Goal: Task Accomplishment & Management: Use online tool/utility

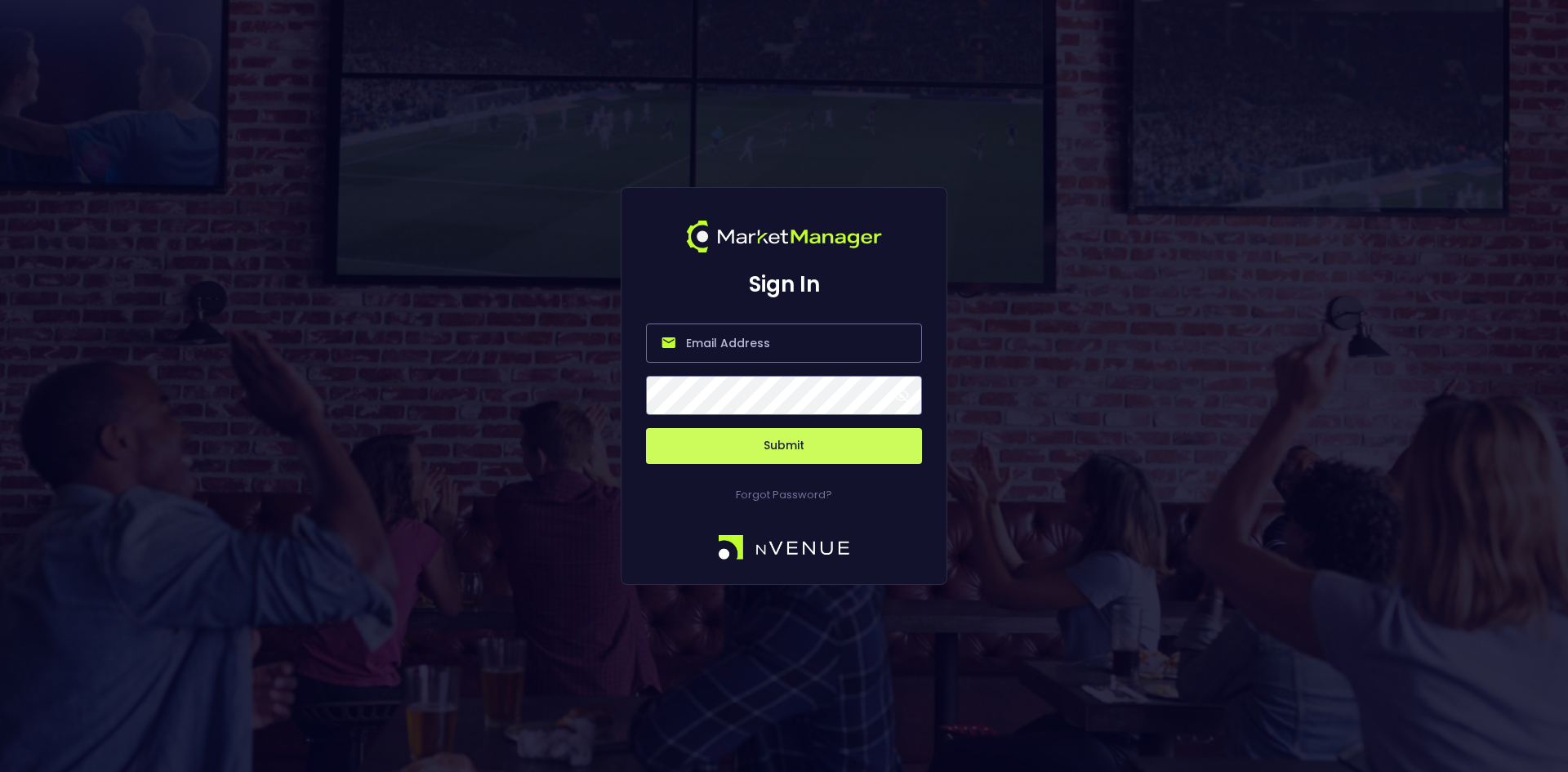
click at [756, 342] on input "email" at bounding box center [784, 343] width 276 height 39
type input "[EMAIL_ADDRESS][DOMAIN_NAME]"
click at [793, 441] on button "Submit" at bounding box center [784, 446] width 276 height 36
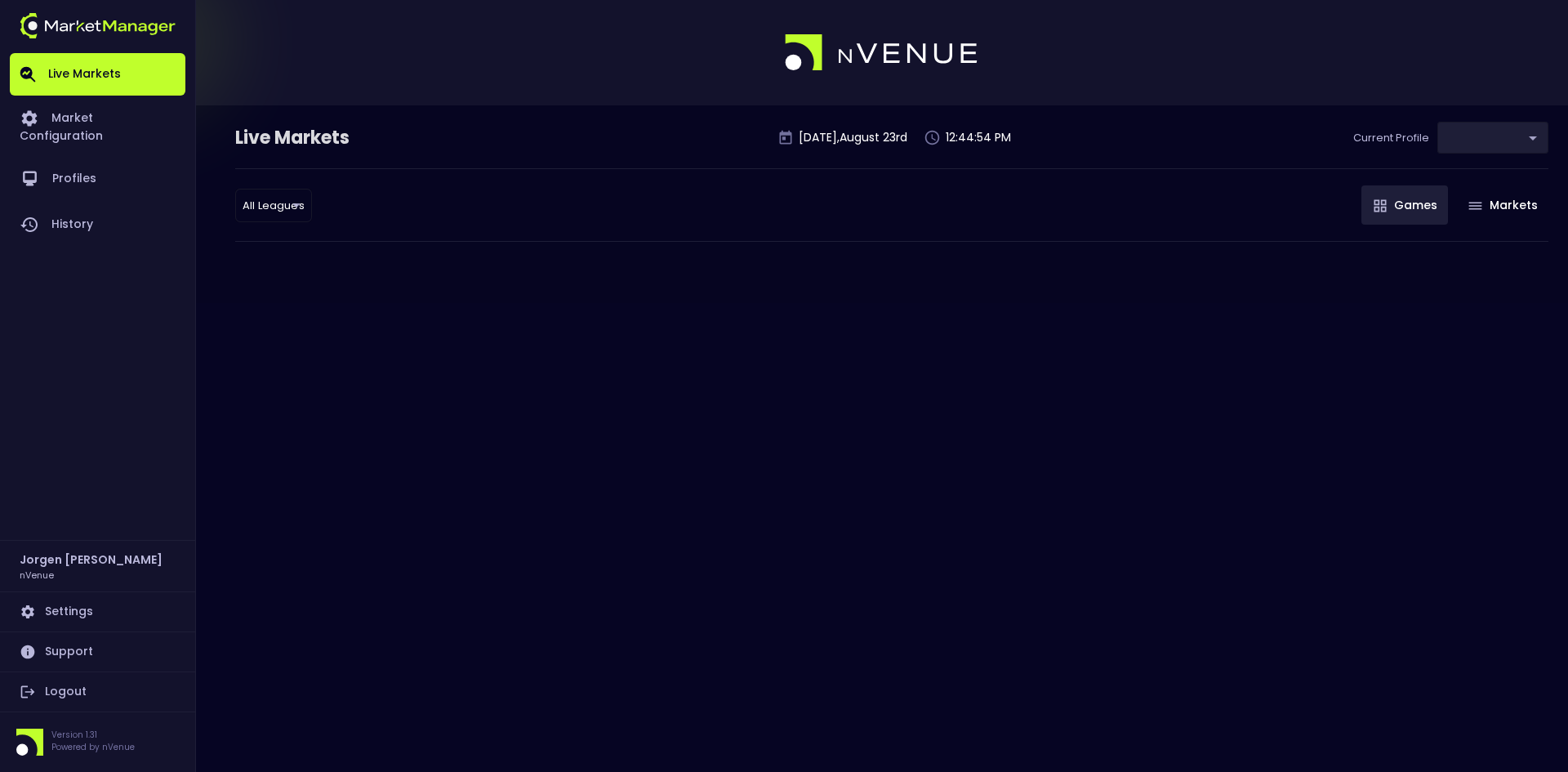
type input "d66ee90f-df8e-430e-a05c-aaf70ad95ad9"
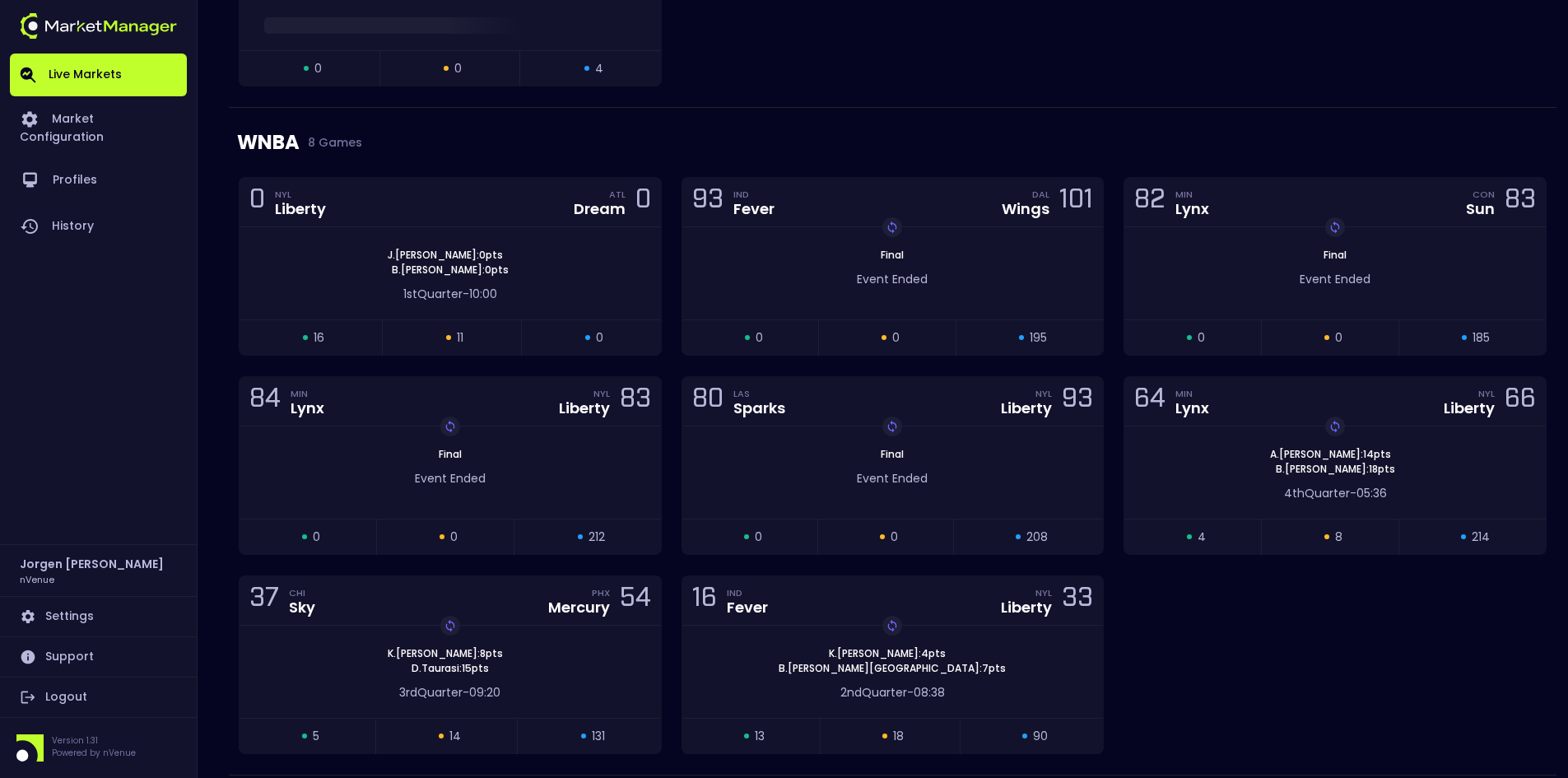
scroll to position [1810, 0]
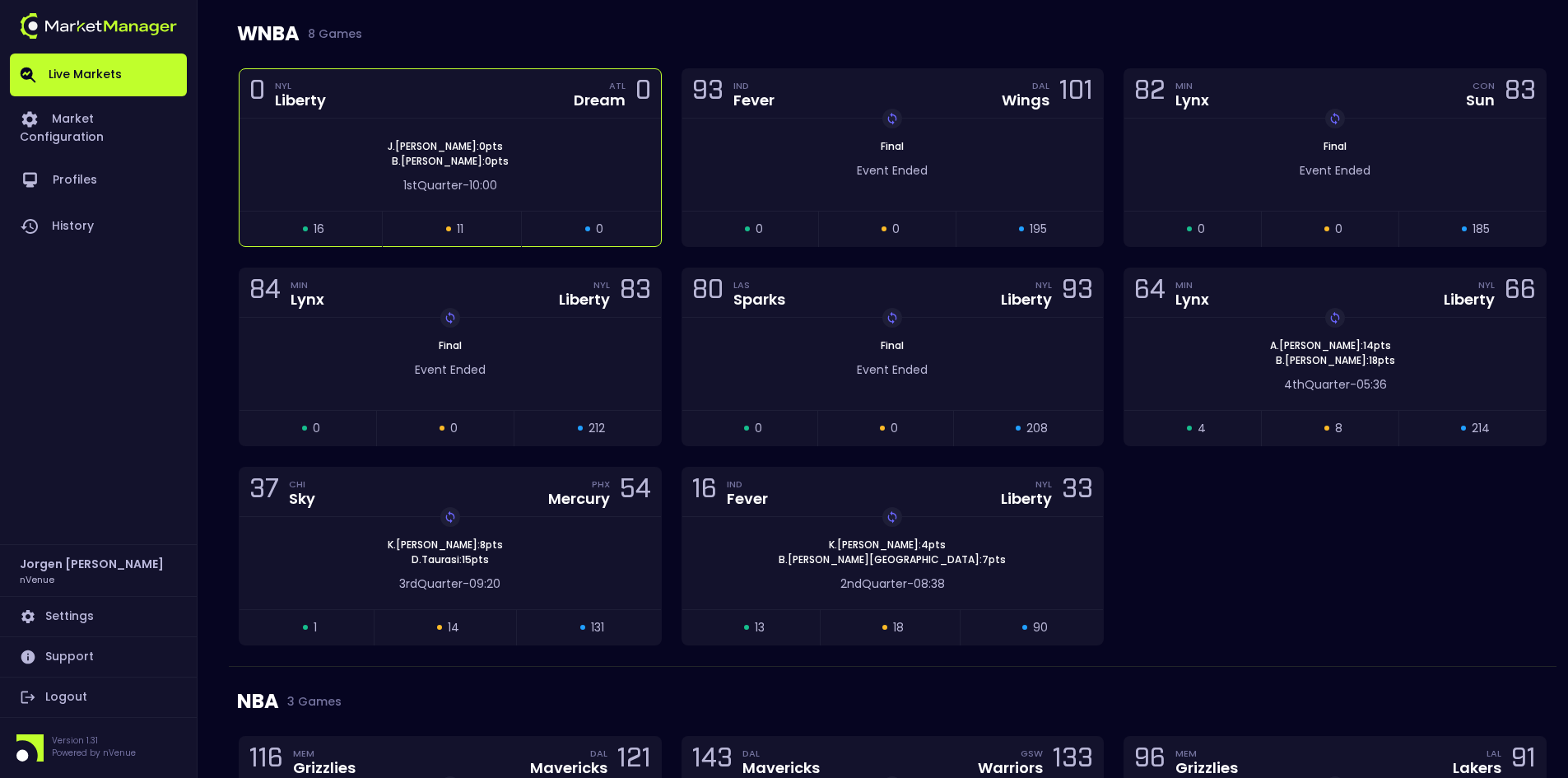
click at [599, 186] on div "1st Quarter - 10:00" at bounding box center [450, 185] width 372 height 17
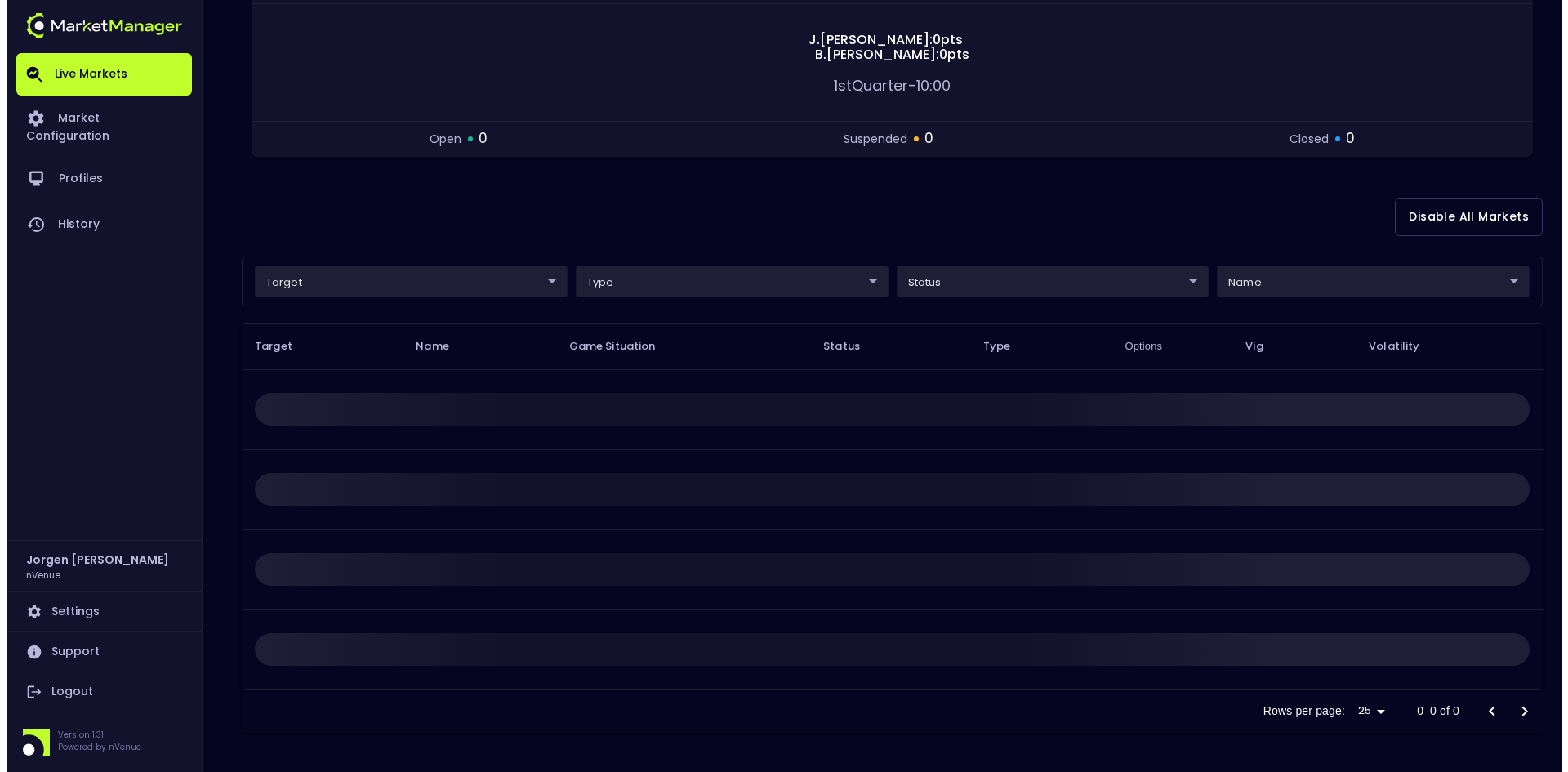
scroll to position [0, 0]
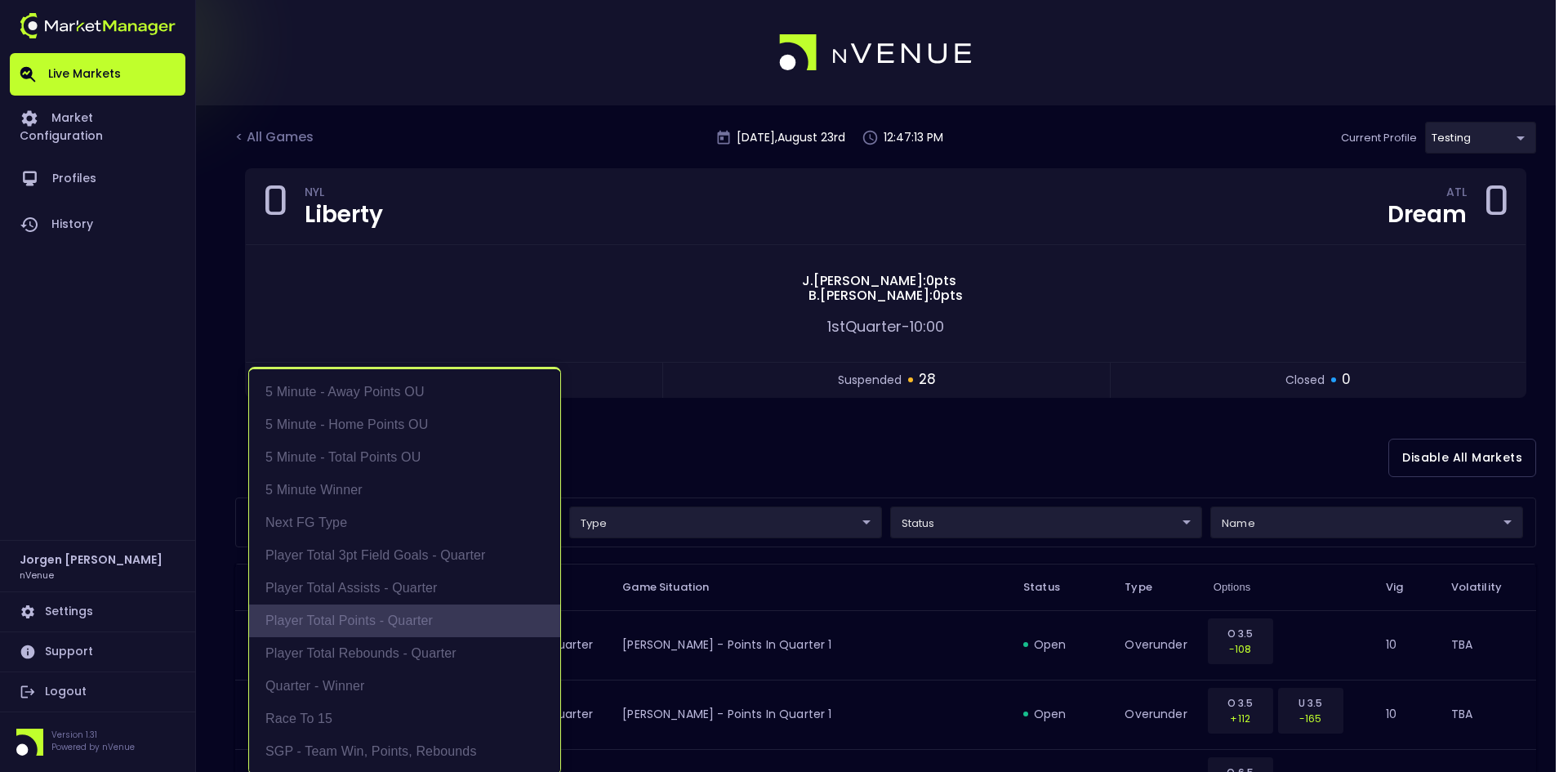
click at [369, 614] on li "Player Total Points - Quarter" at bounding box center [404, 621] width 311 height 33
type input "Player Total Points - Quarter"
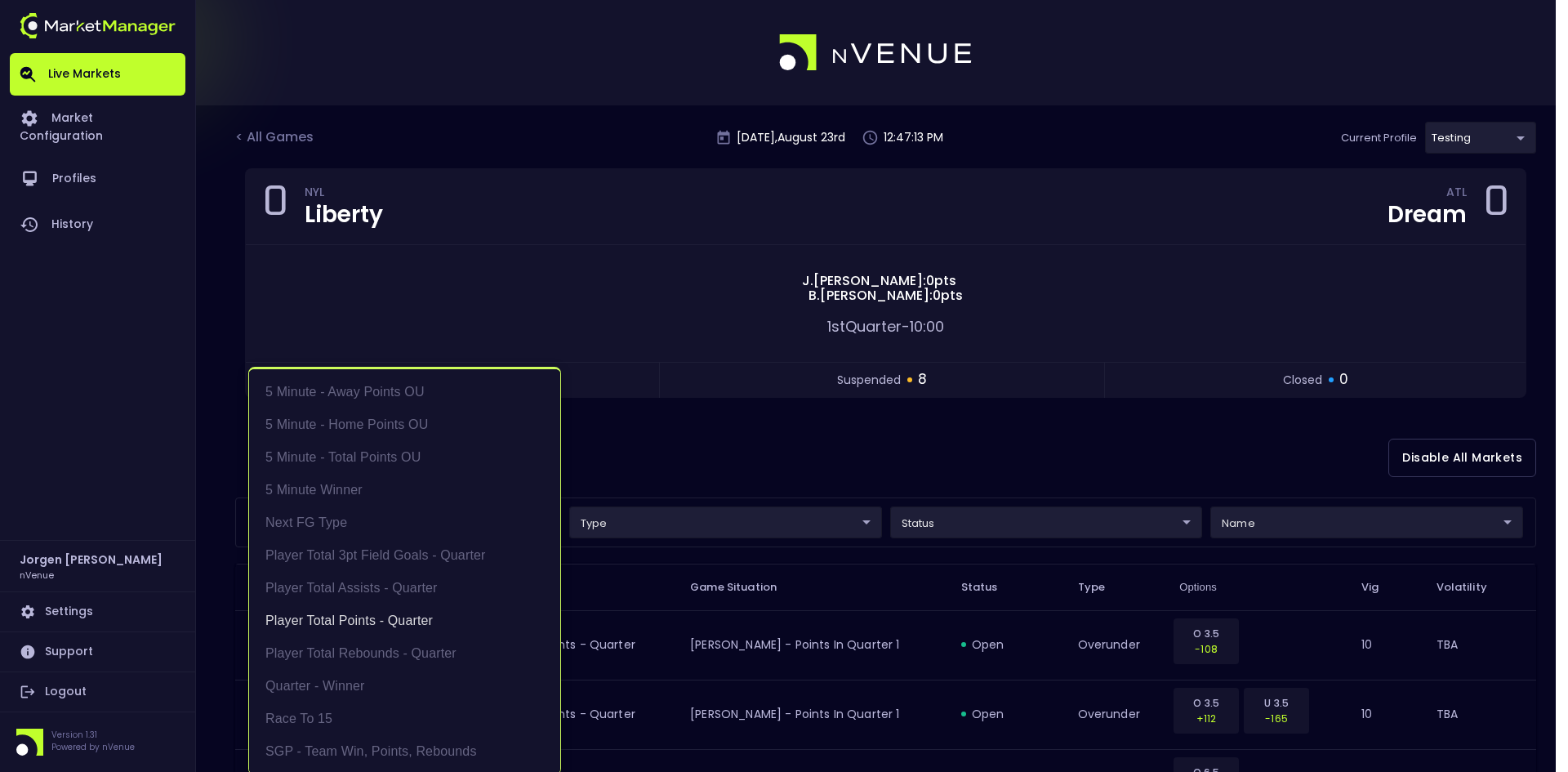
click at [786, 419] on div at bounding box center [784, 386] width 1568 height 772
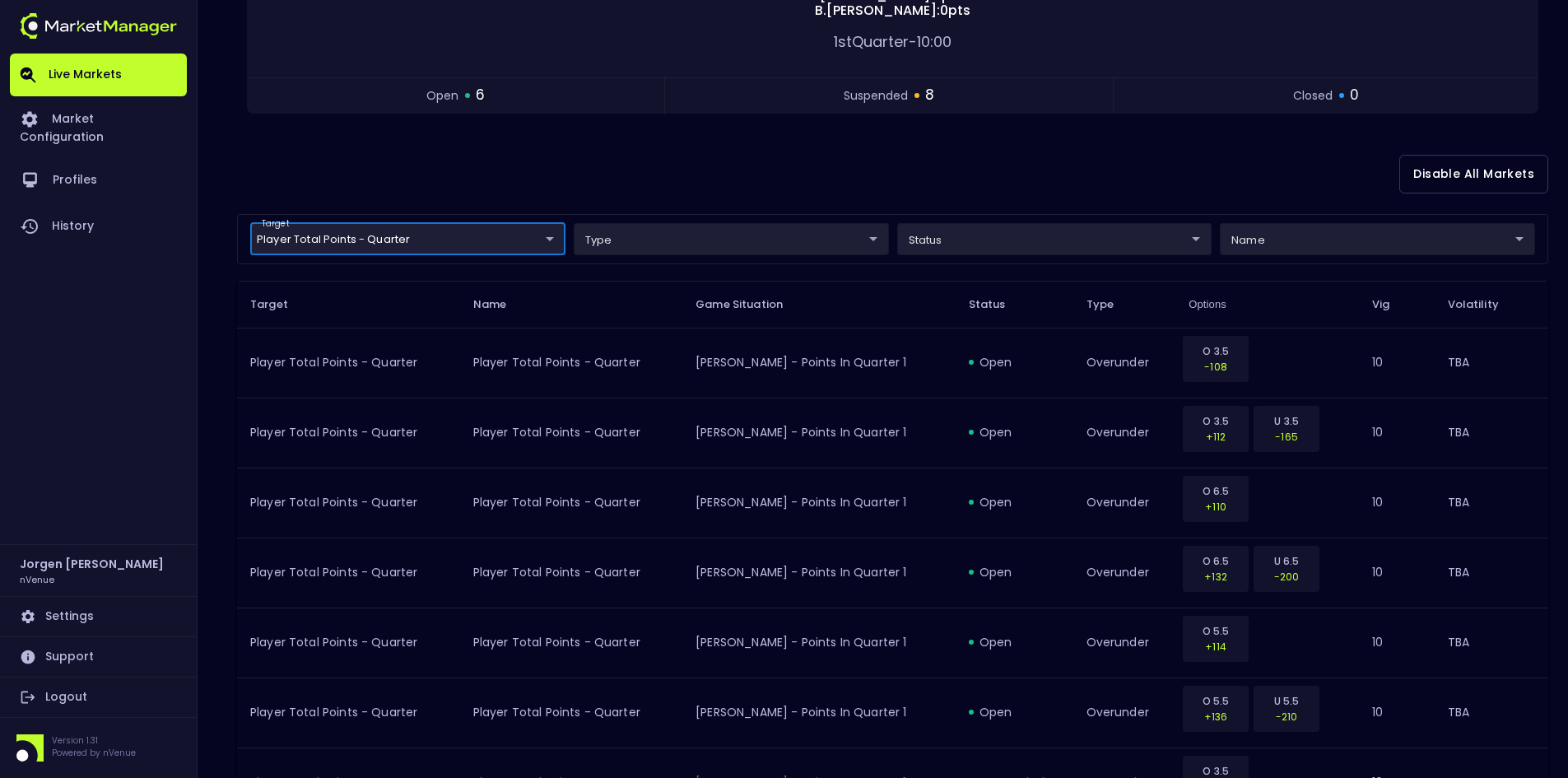
scroll to position [329, 0]
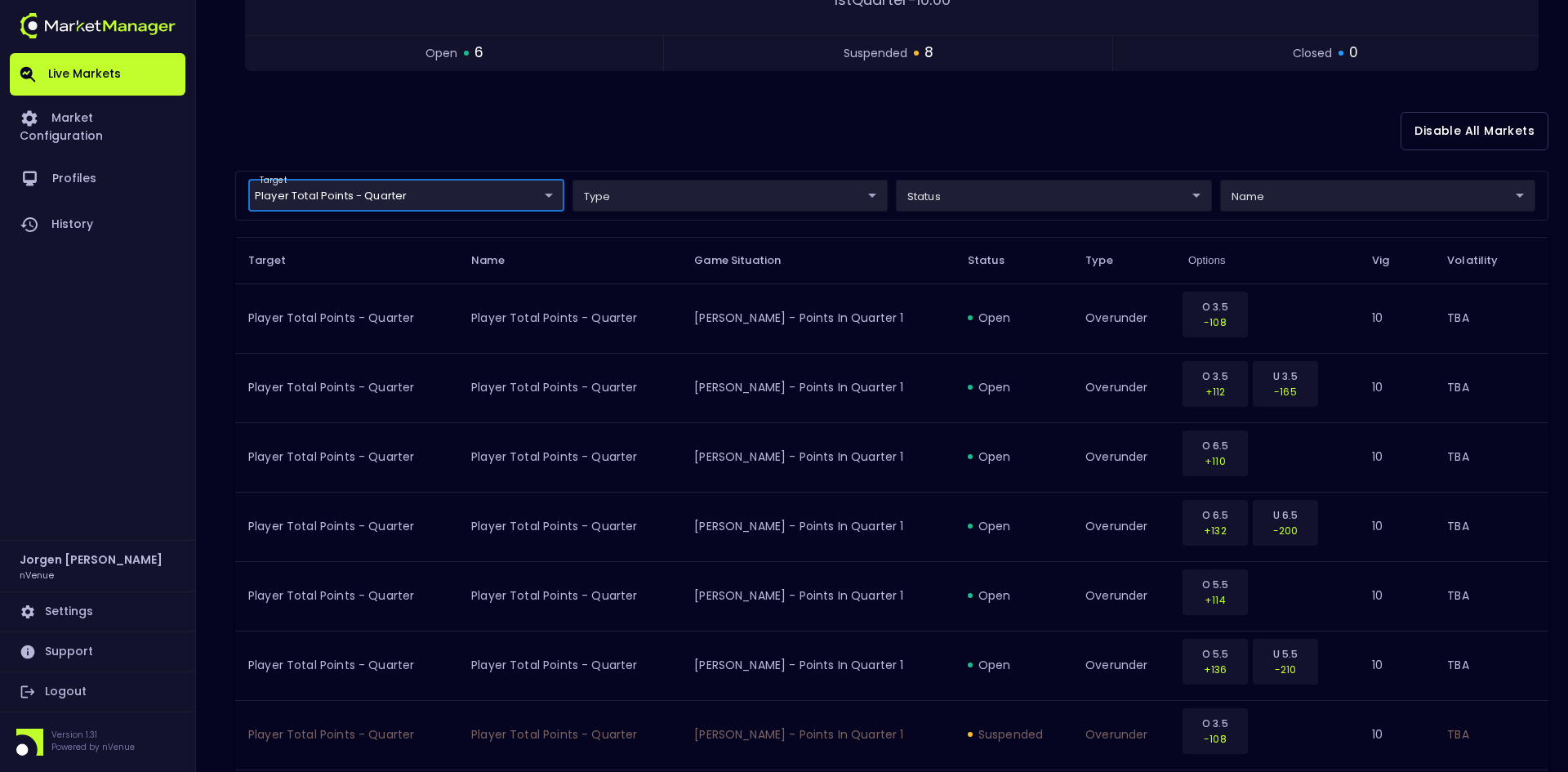
click at [398, 186] on body "Live Markets Market Configuration Profiles History [PERSON_NAME] nVenue Setting…" at bounding box center [784, 505] width 1568 height 1664
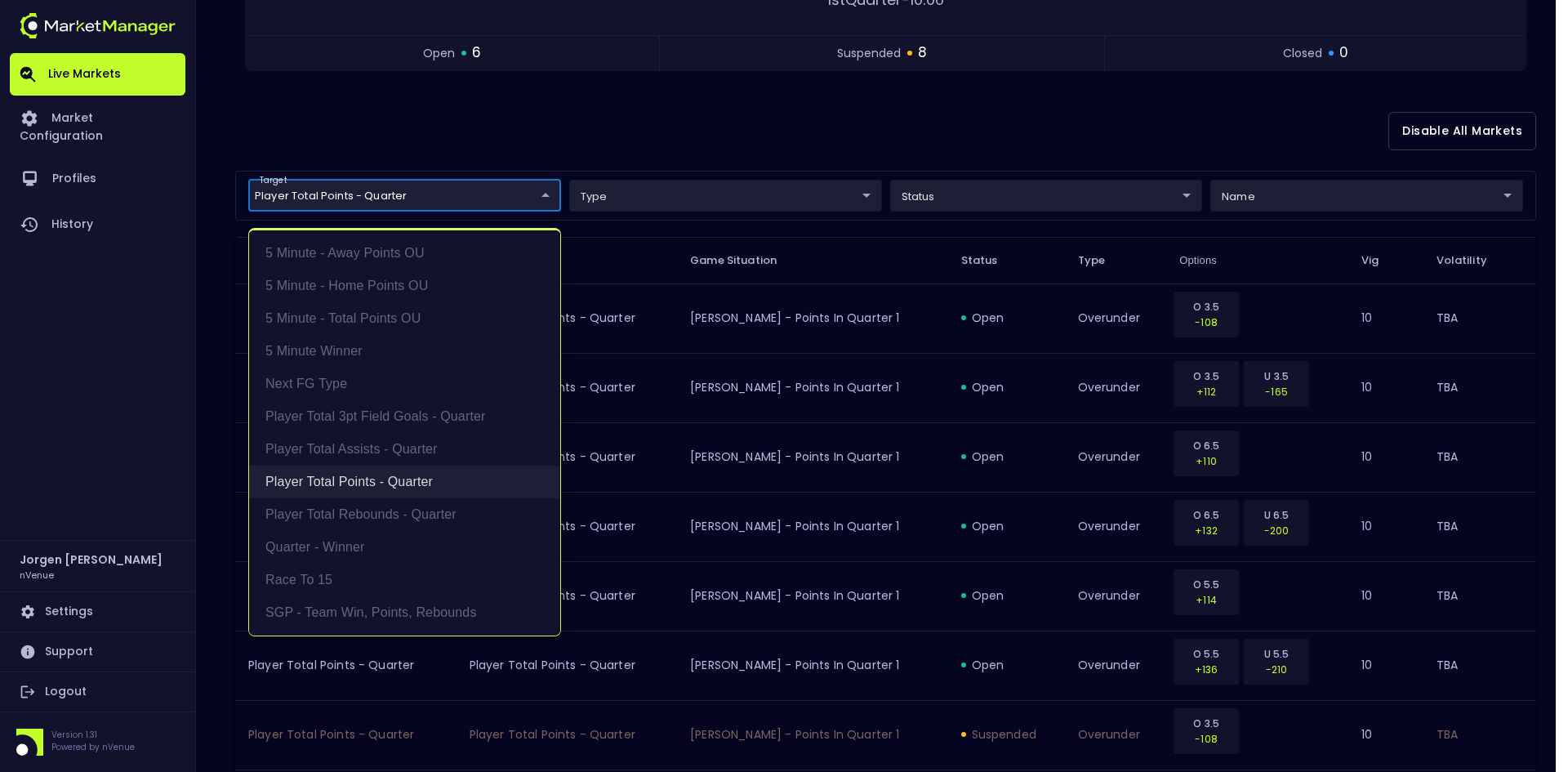
click at [353, 484] on li "Player Total Points - Quarter" at bounding box center [404, 482] width 311 height 33
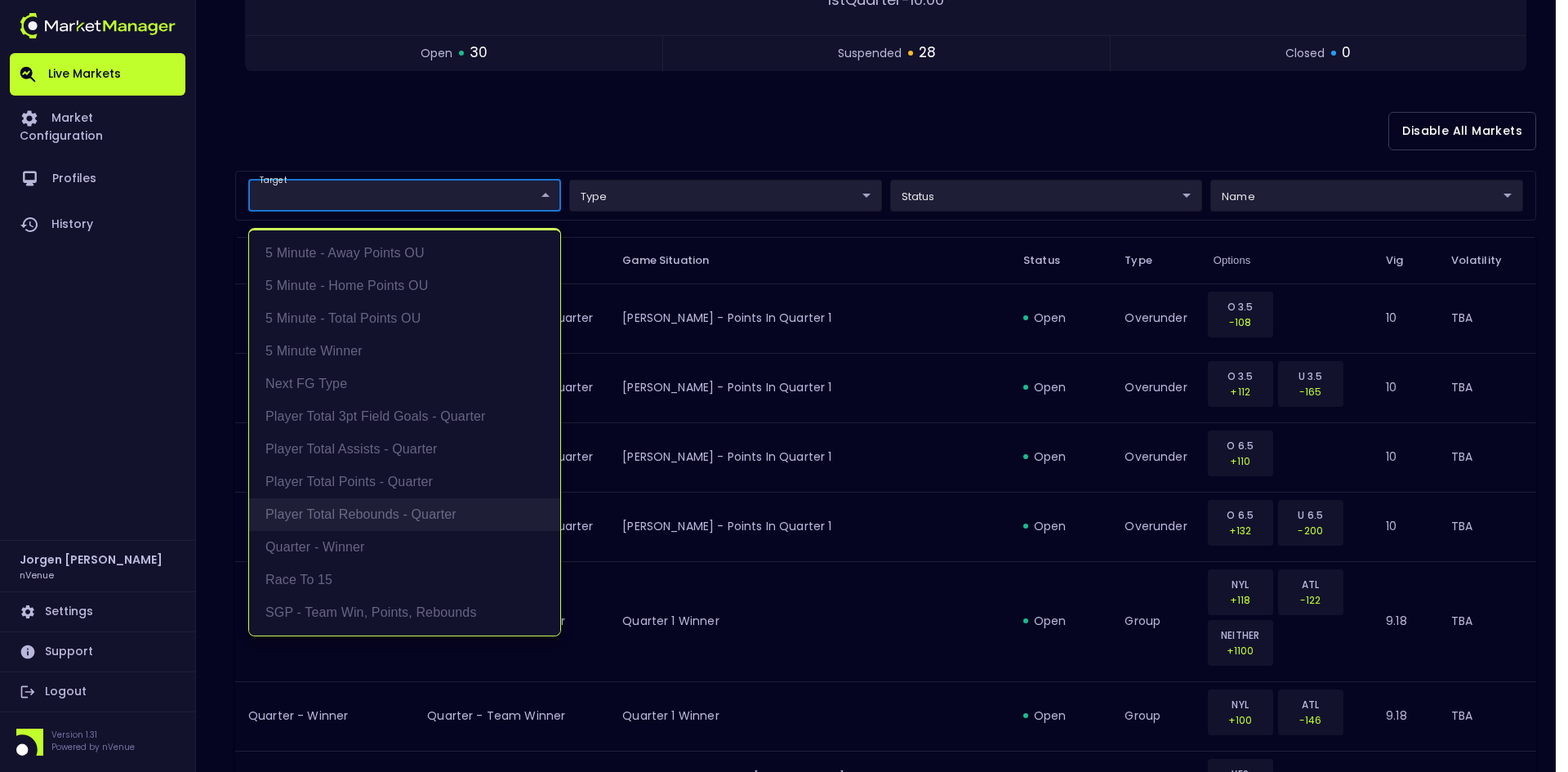
click at [353, 519] on li "Player Total Rebounds - Quarter" at bounding box center [404, 514] width 311 height 33
type input "Player Total Rebounds - Quarter"
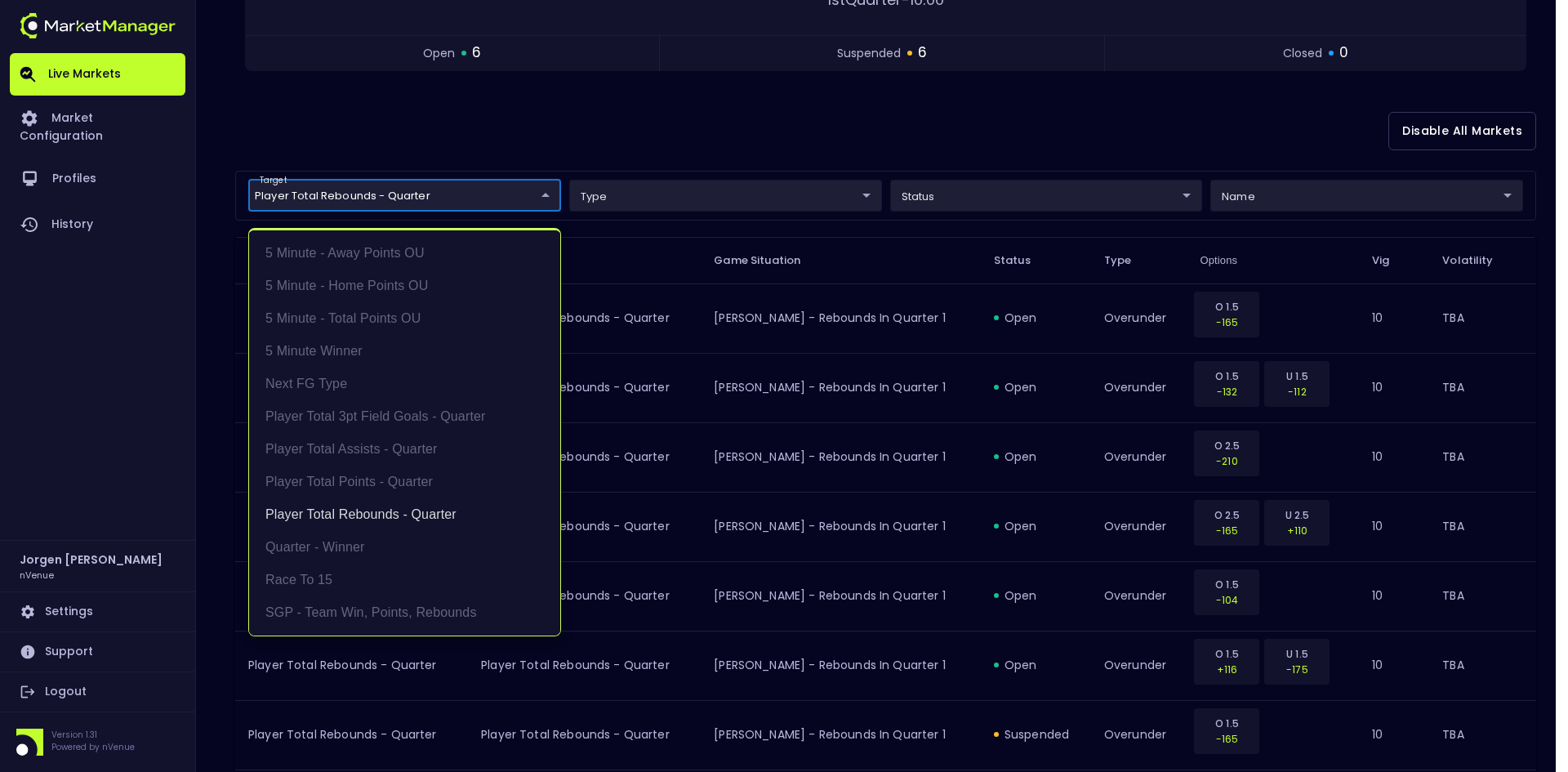
click at [890, 114] on div at bounding box center [784, 386] width 1568 height 772
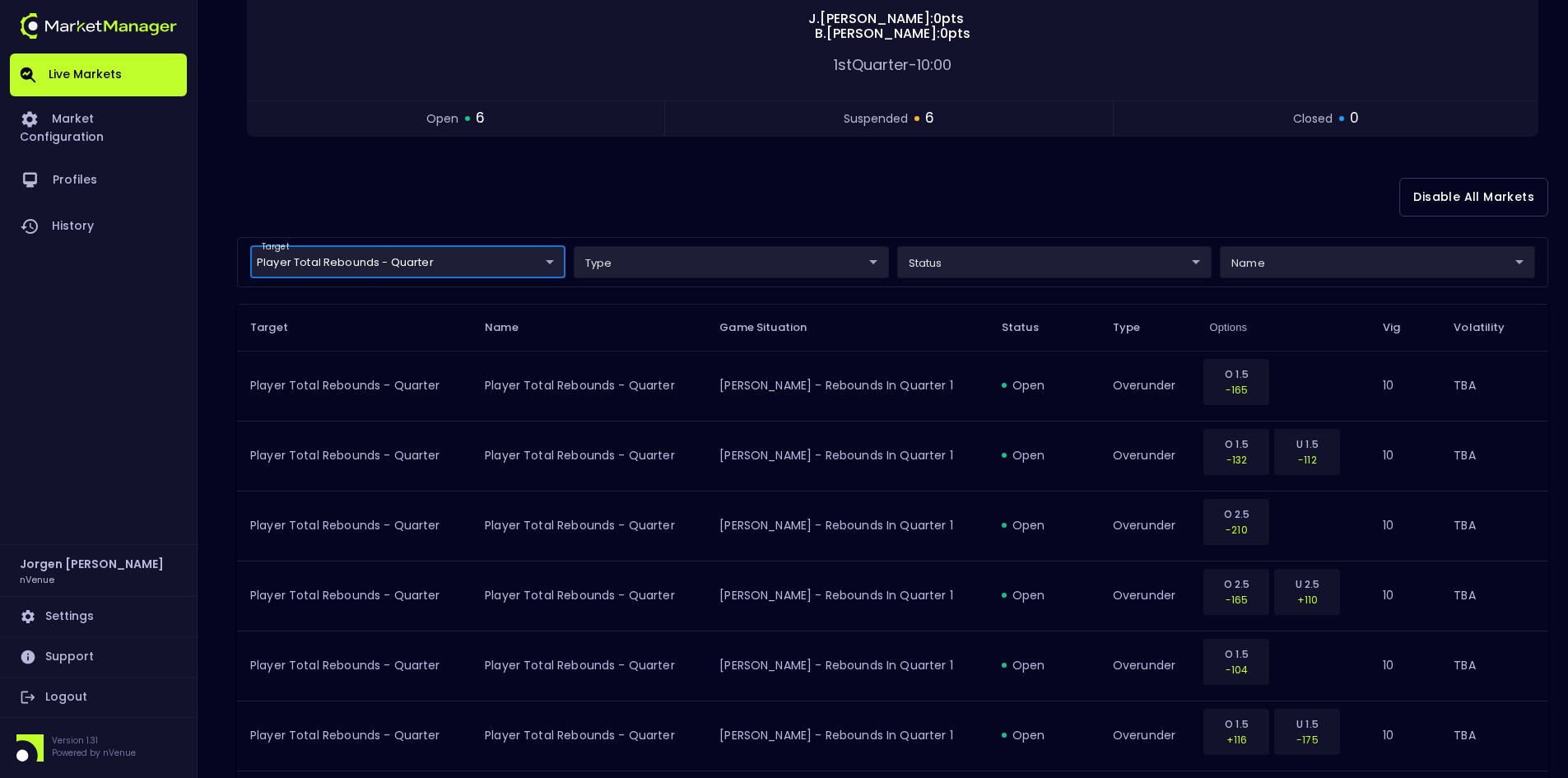
scroll to position [247, 0]
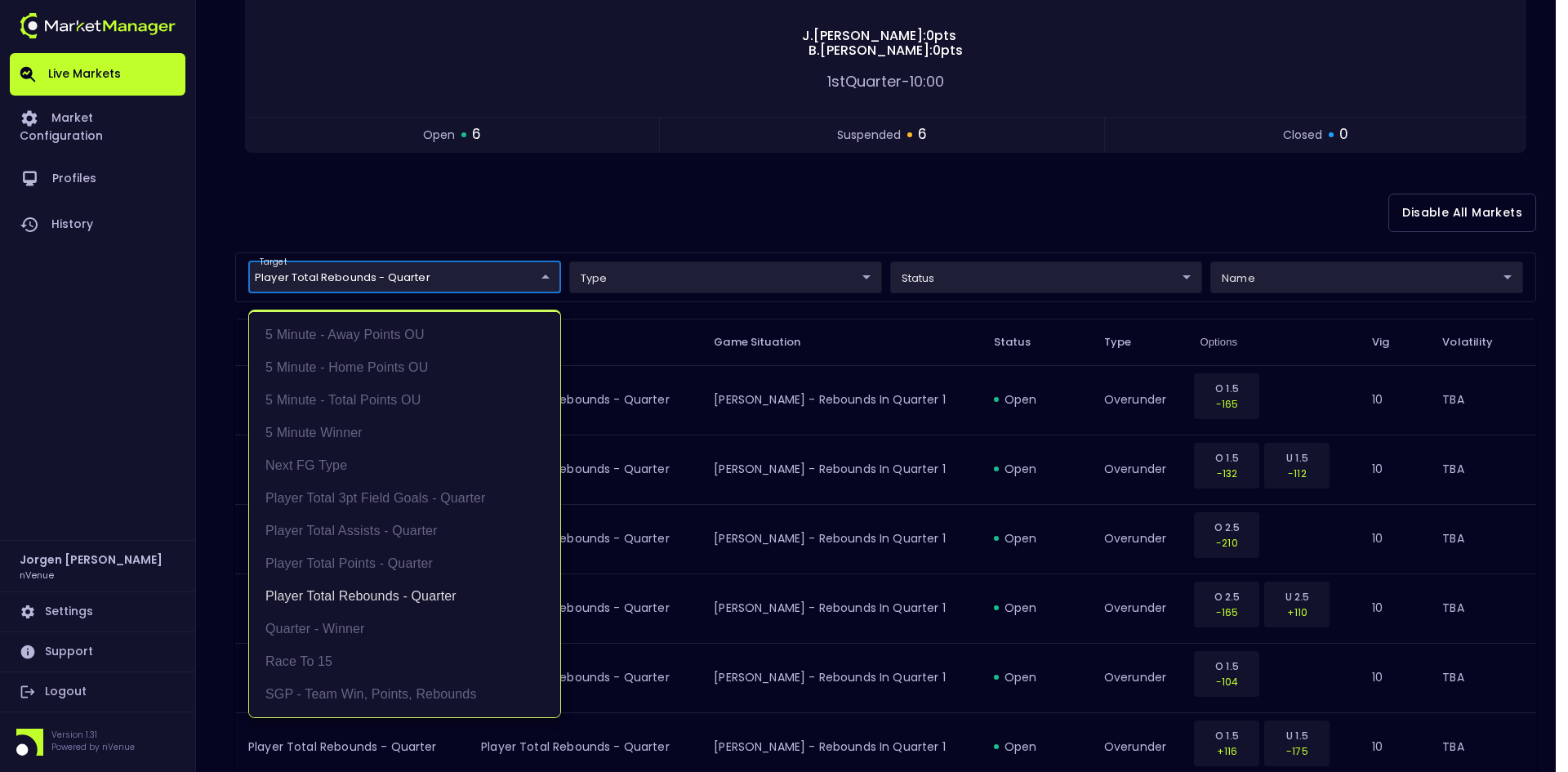
click at [394, 270] on body "Live Markets Market Configuration Profiles History [PERSON_NAME] nVenue Setting…" at bounding box center [784, 518] width 1568 height 1525
click at [358, 588] on li "Player Total Rebounds - Quarter" at bounding box center [404, 596] width 311 height 33
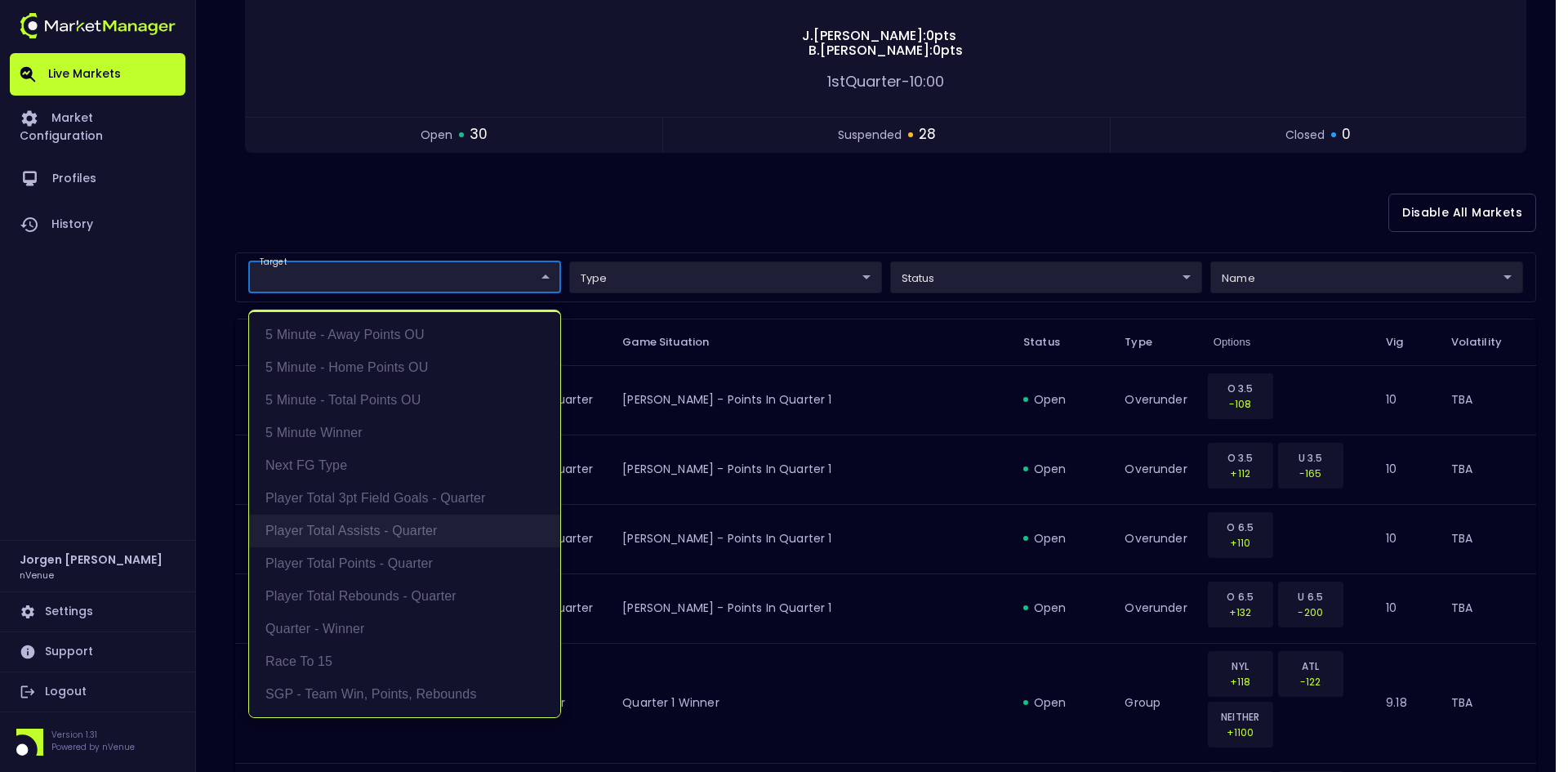
click at [366, 526] on li "Player Total Assists - Quarter" at bounding box center [404, 531] width 311 height 33
type input "Player Total Assists - Quarter"
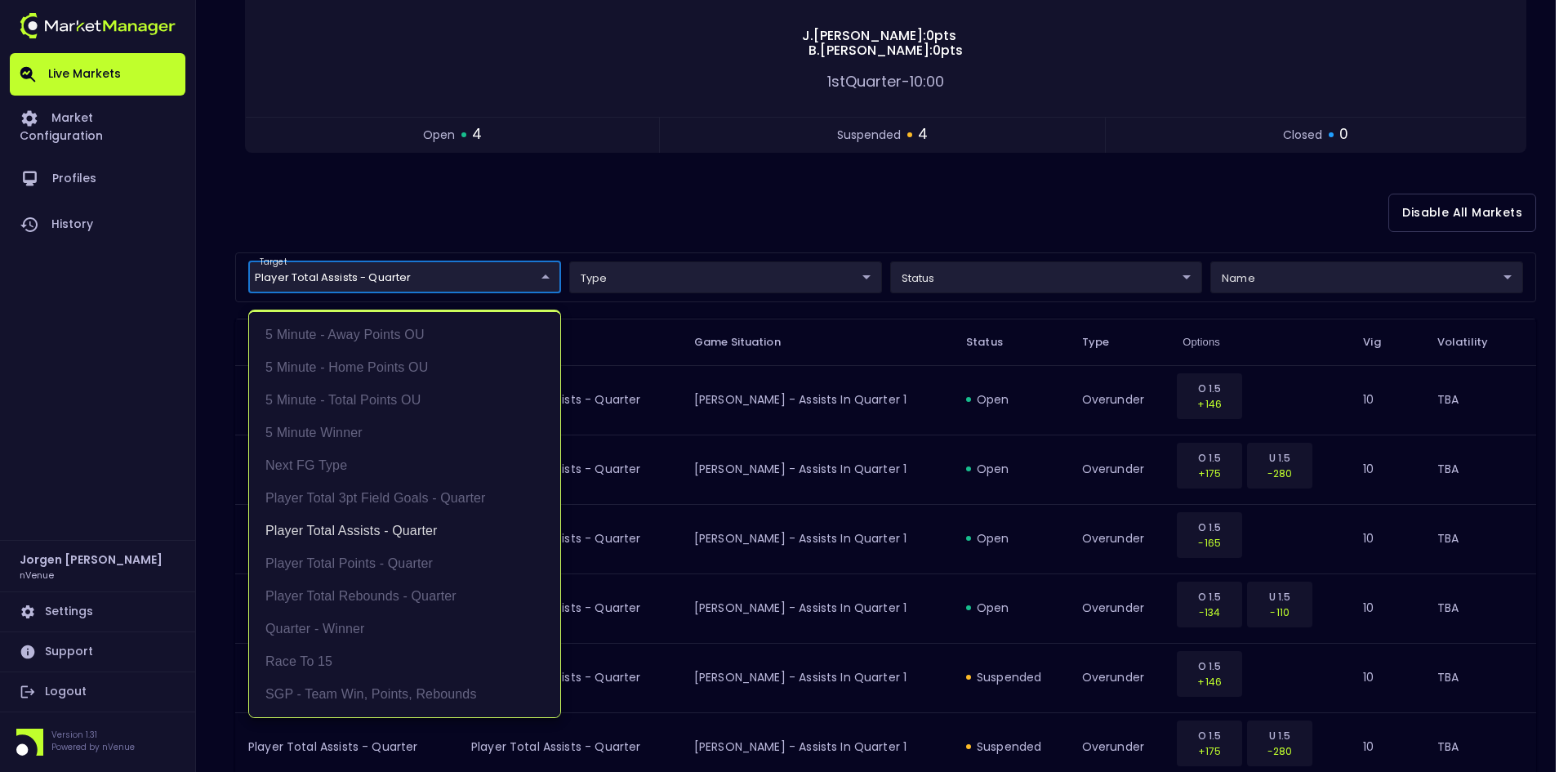
click at [792, 219] on div at bounding box center [784, 386] width 1568 height 772
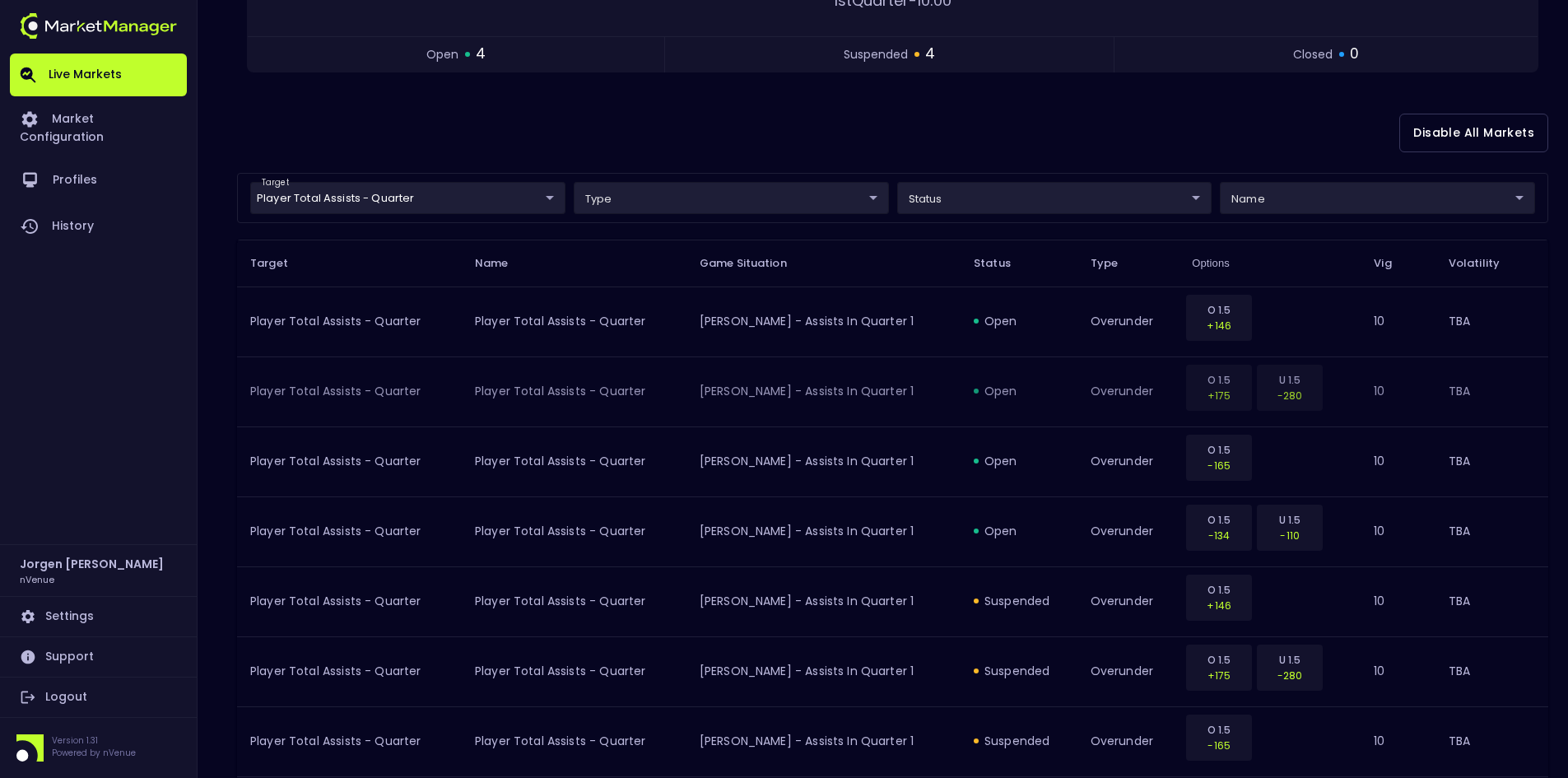
scroll to position [329, 0]
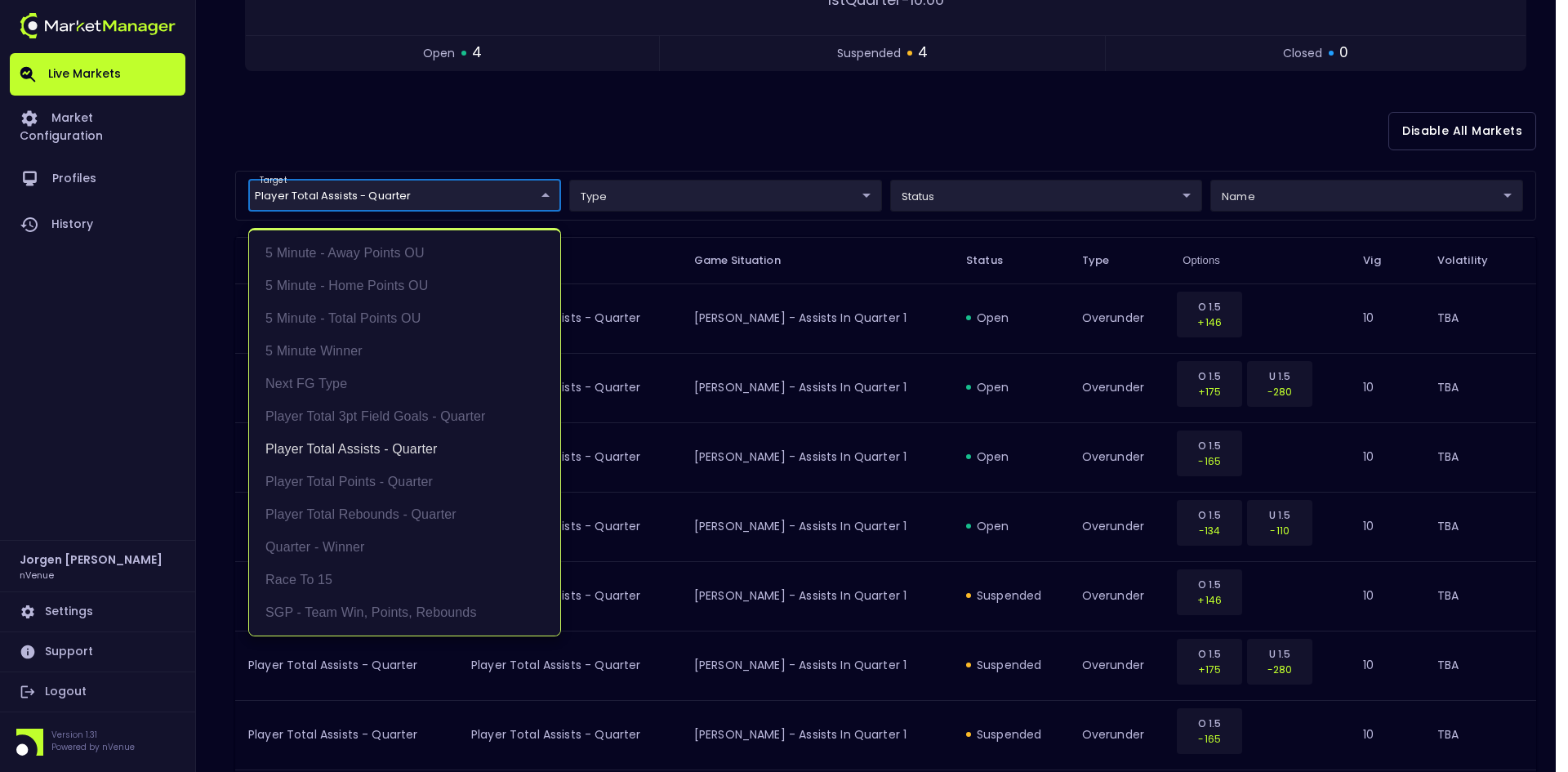
click at [449, 187] on body "Live Markets Market Configuration Profiles History [PERSON_NAME] nVenue Setting…" at bounding box center [784, 297] width 1568 height 1248
click at [376, 445] on li "Player Total Assists - Quarter" at bounding box center [404, 449] width 311 height 33
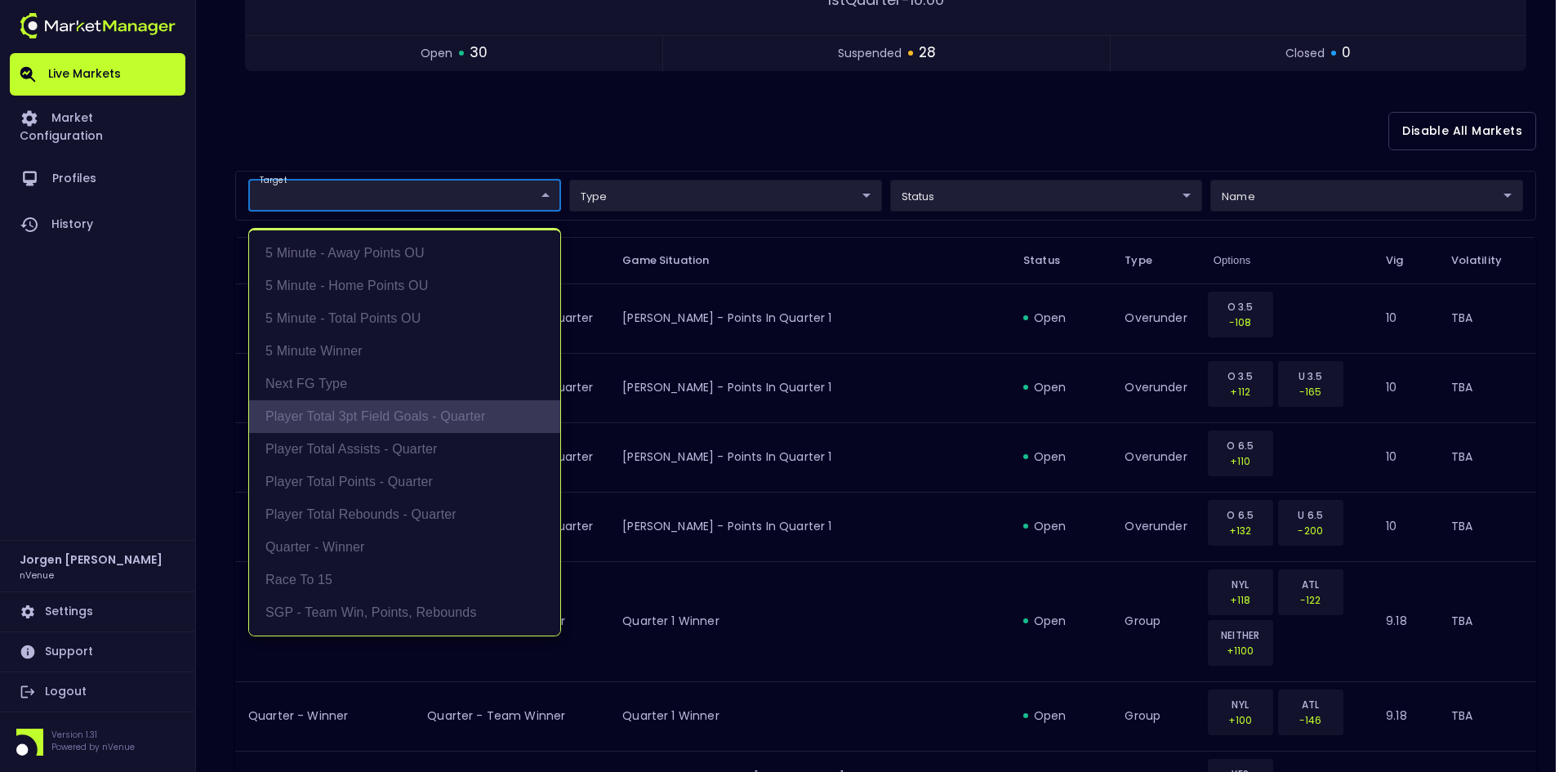
click at [382, 416] on li "Player Total 3pt Field Goals - Quarter" at bounding box center [404, 416] width 311 height 33
type input "Player Total 3pt Field Goals - Quarter"
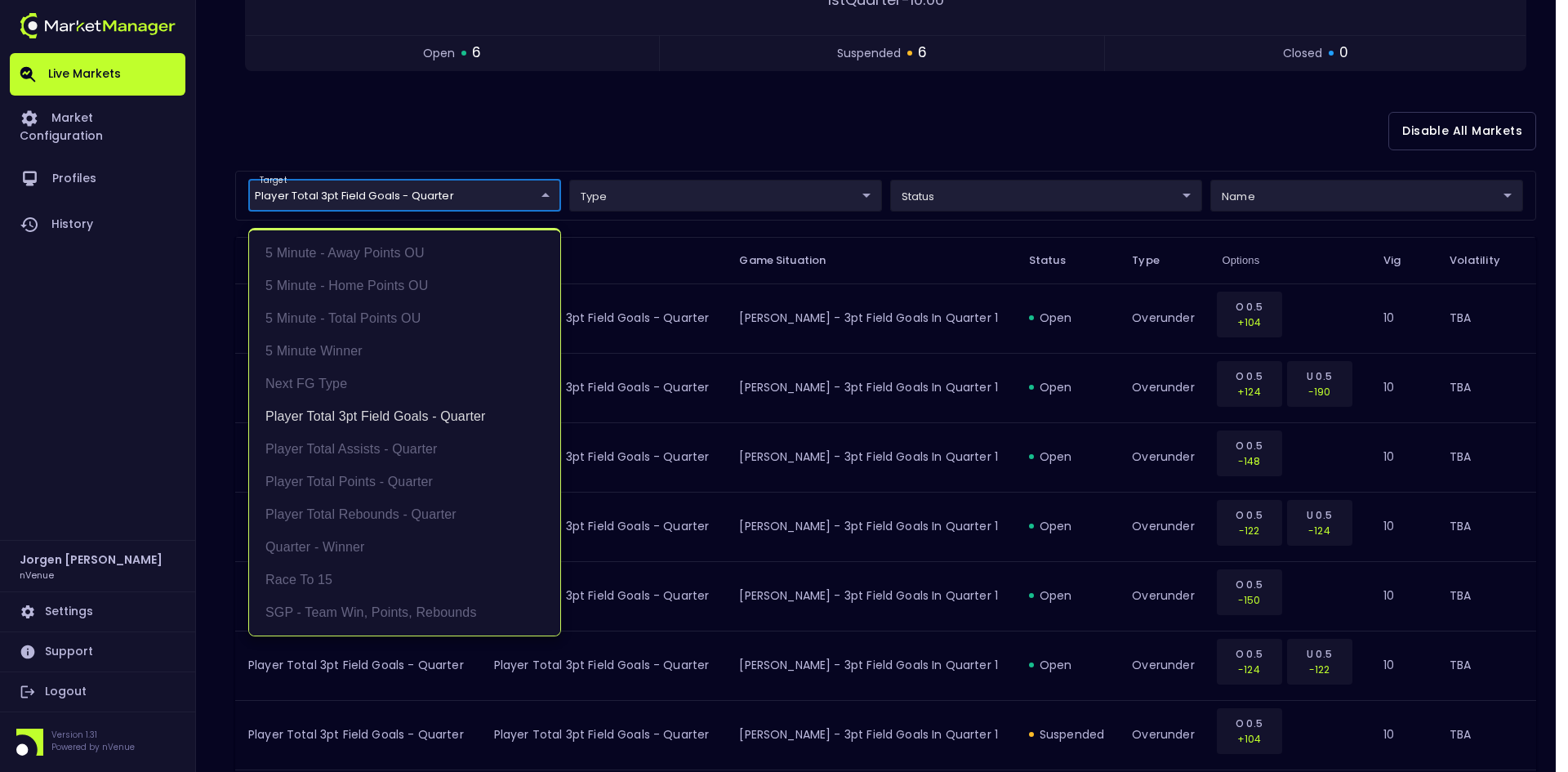
click at [813, 132] on div at bounding box center [784, 386] width 1568 height 772
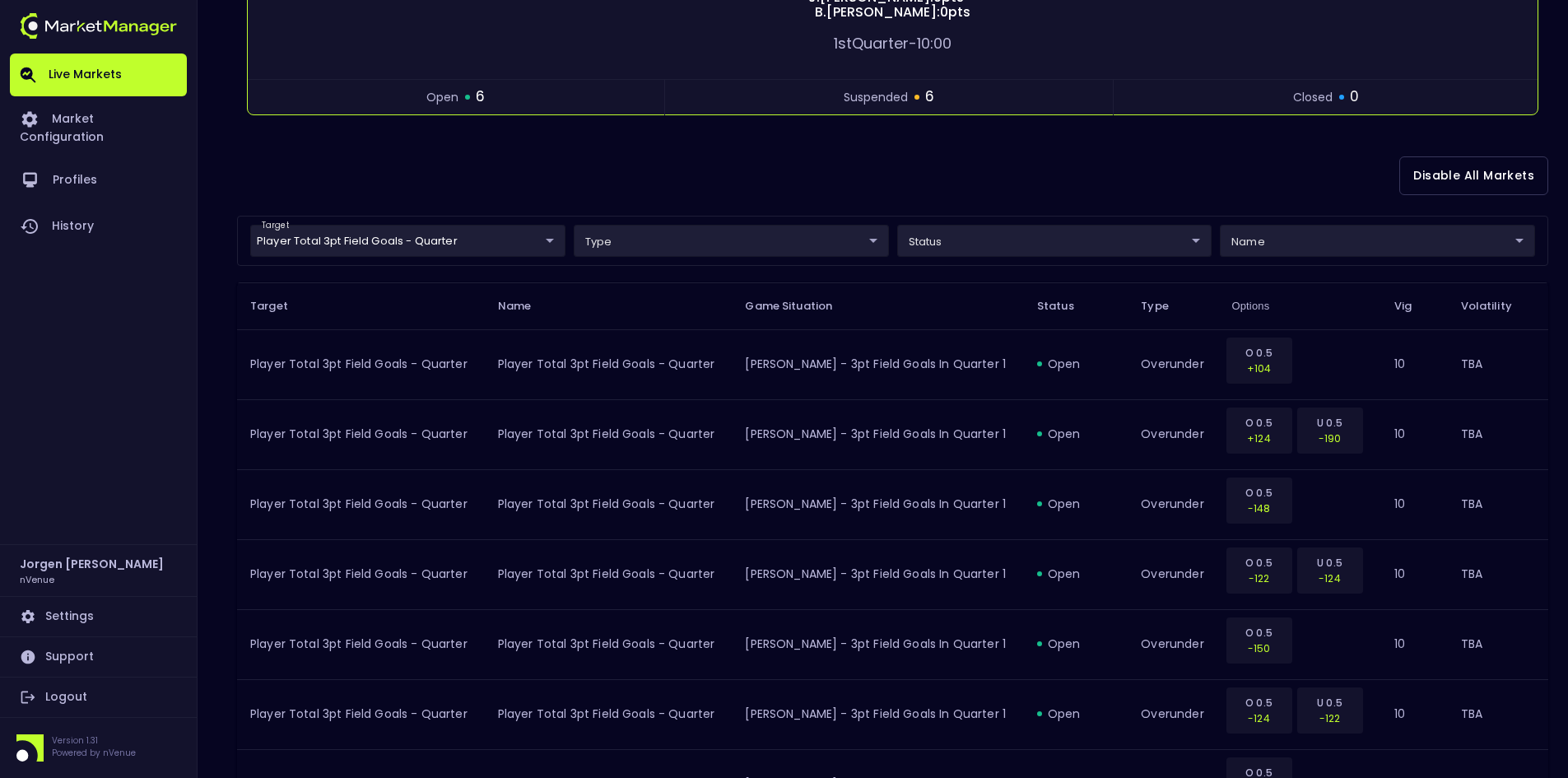
scroll to position [0, 0]
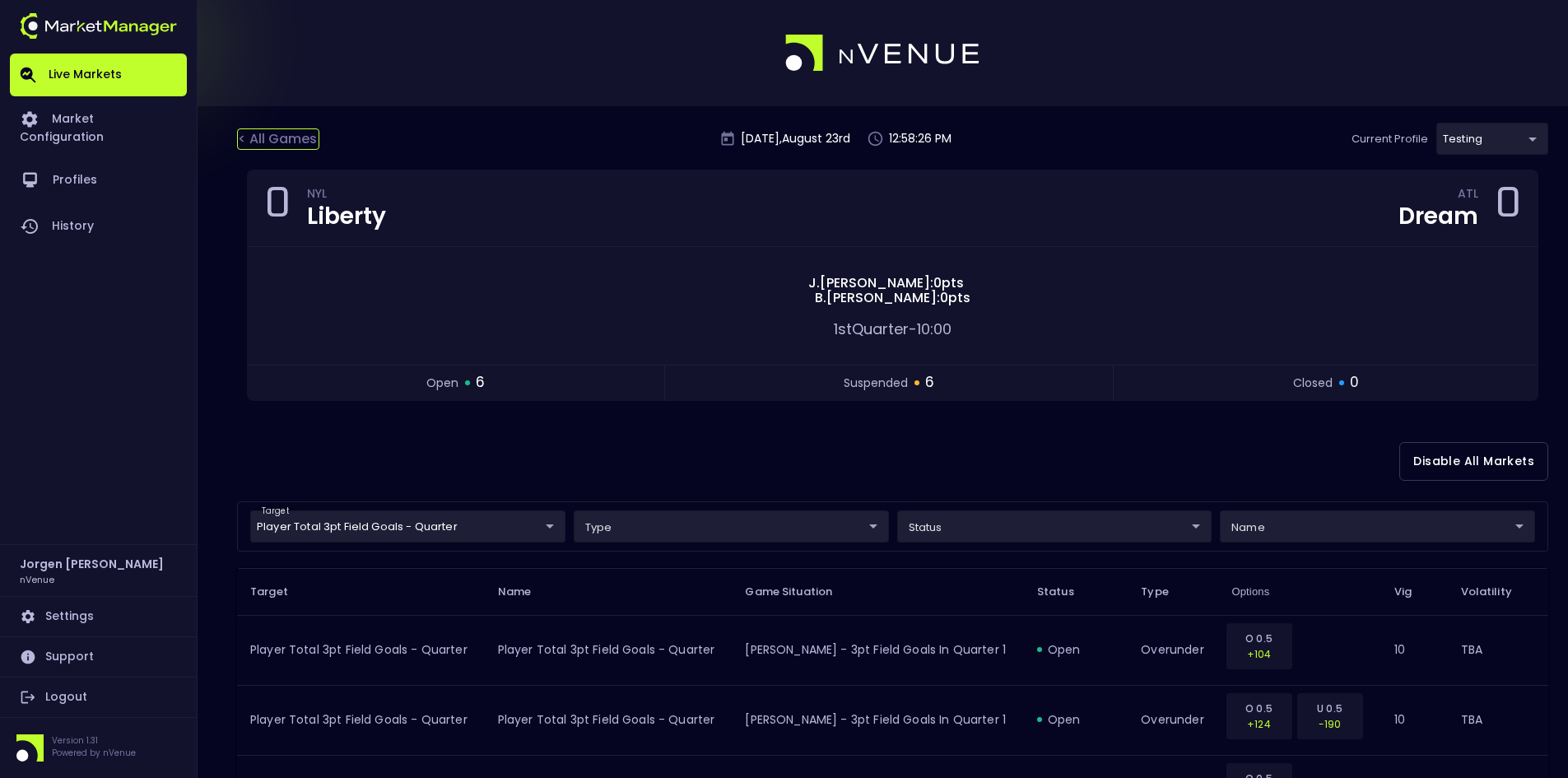
click at [281, 134] on div "< All Games" at bounding box center [278, 139] width 82 height 22
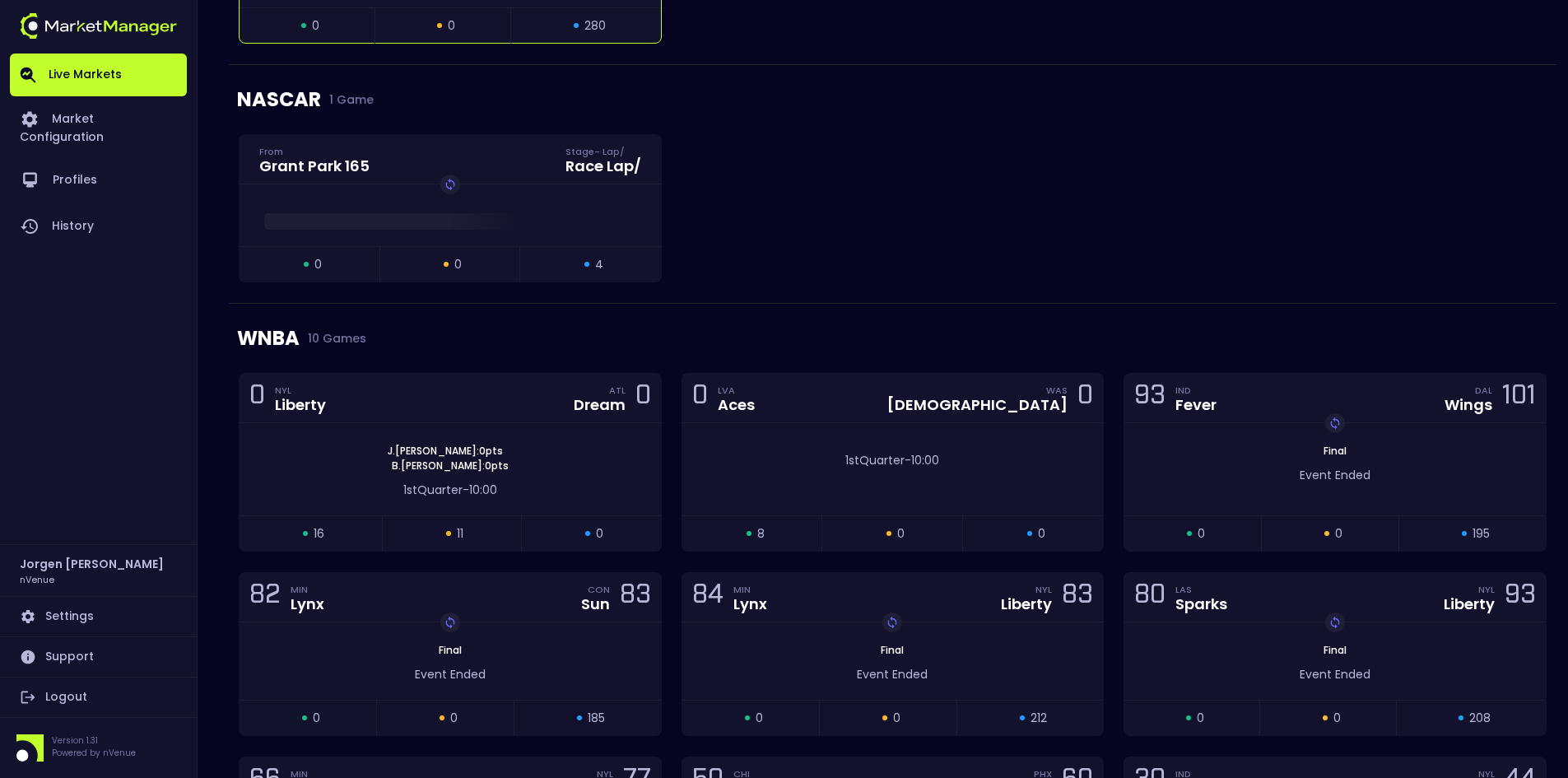
scroll to position [1564, 0]
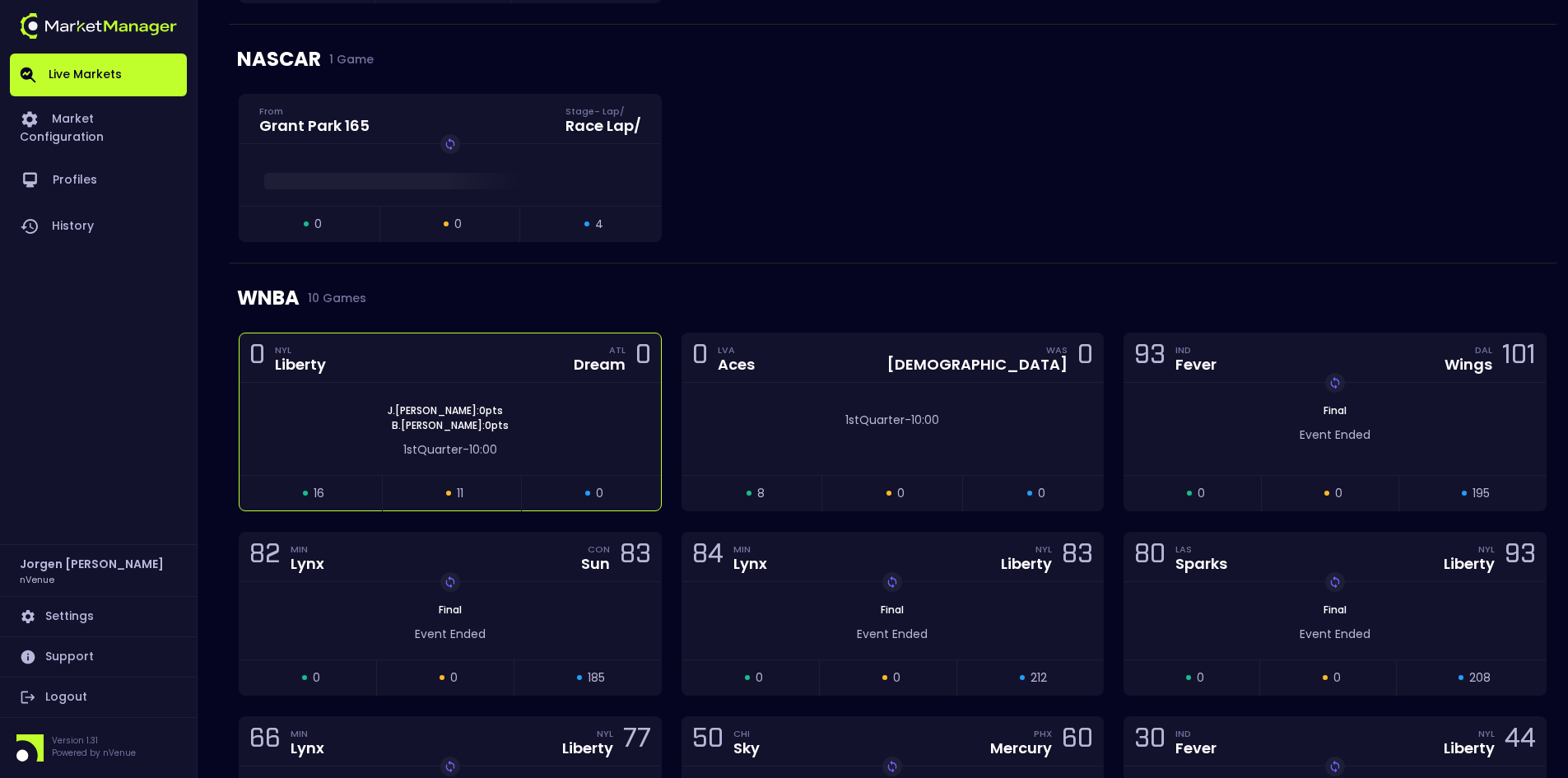
click at [528, 418] on div "[PERSON_NAME] : 0 pts [PERSON_NAME] : 0 pts" at bounding box center [450, 417] width 421 height 29
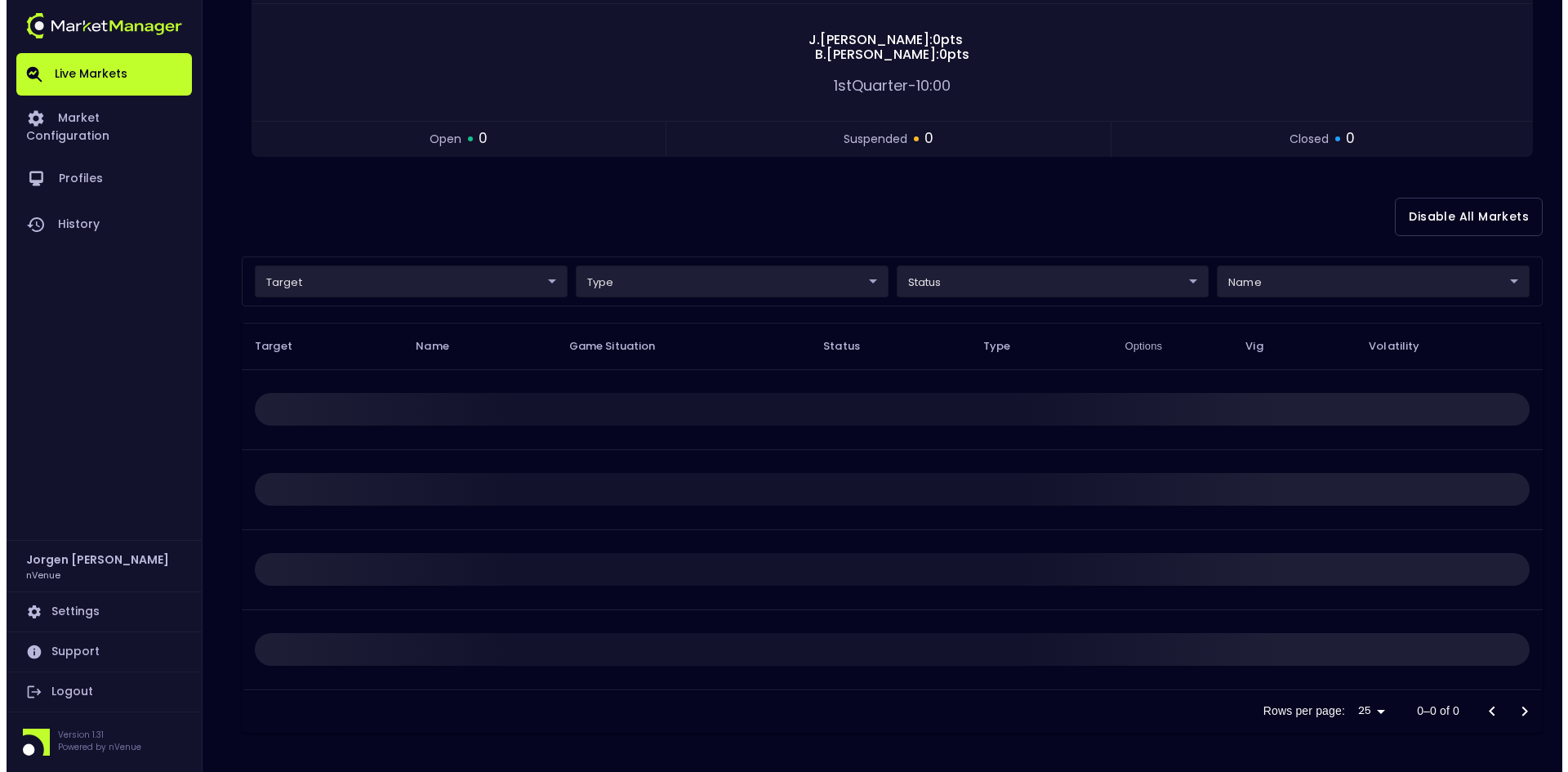
scroll to position [0, 0]
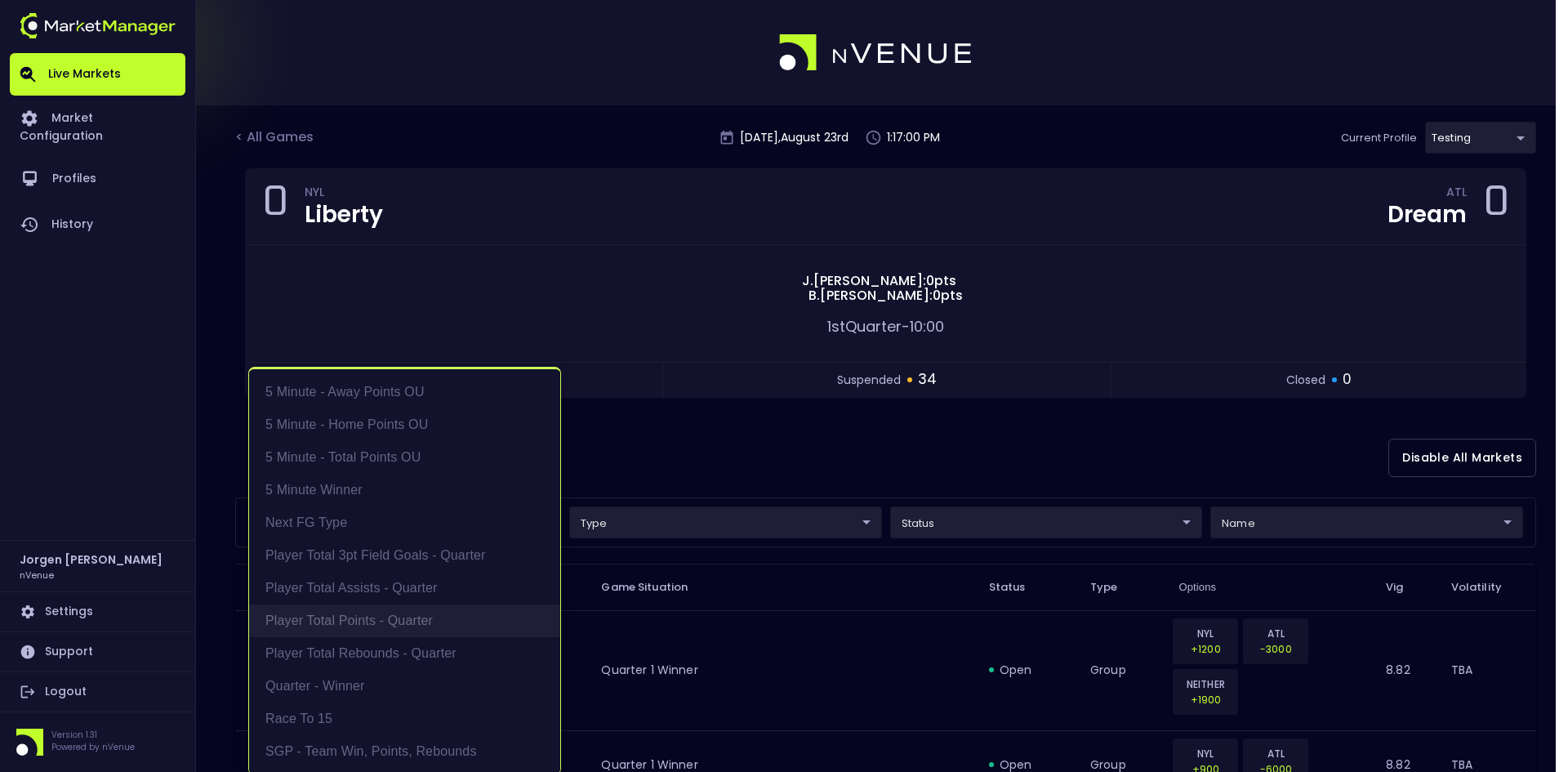
click at [354, 624] on li "Player Total Points - Quarter" at bounding box center [404, 621] width 311 height 33
type input "Player Total Points - Quarter"
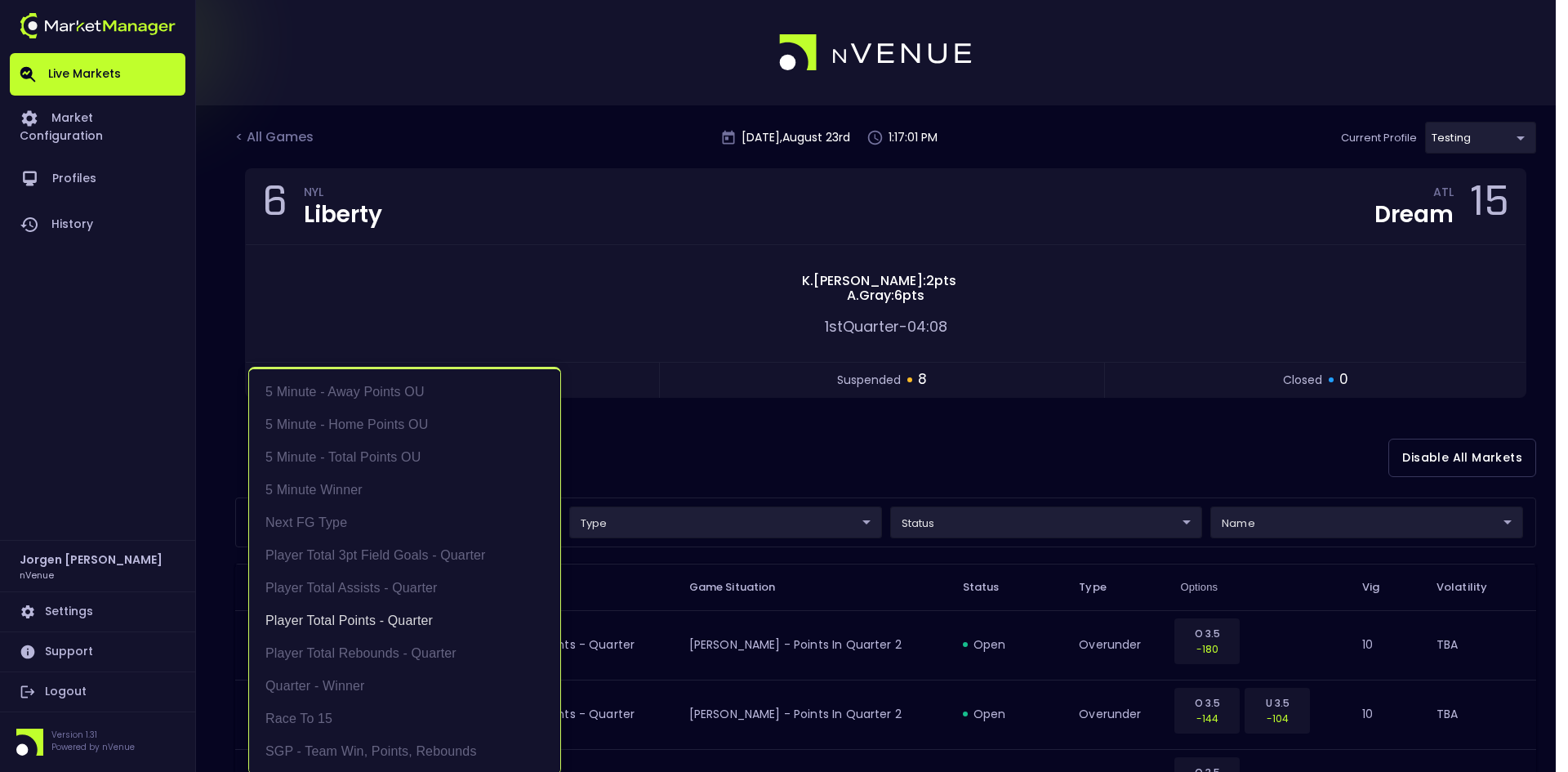
click at [731, 463] on div at bounding box center [784, 386] width 1568 height 772
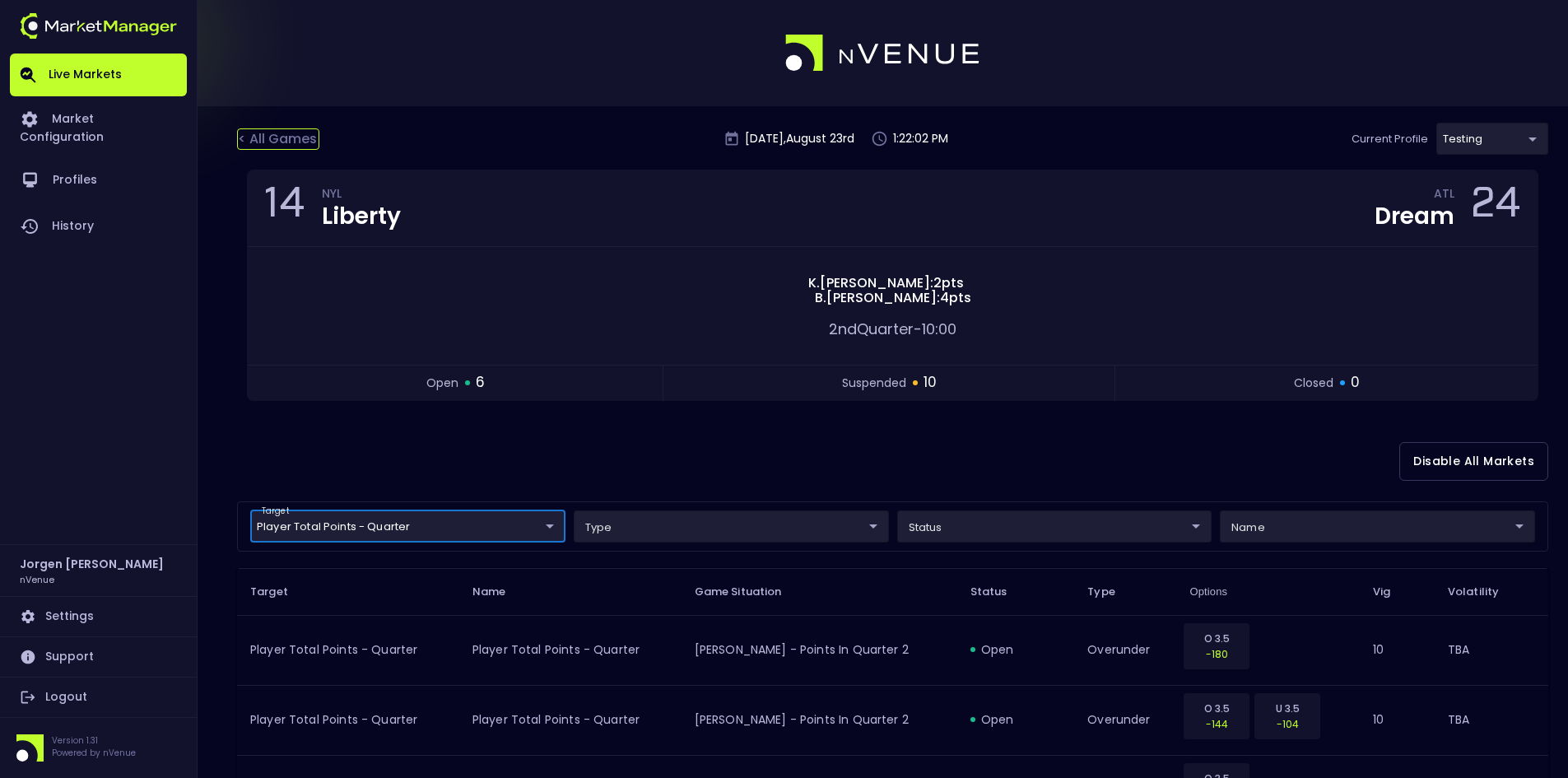
click at [304, 143] on div "< All Games" at bounding box center [278, 139] width 82 height 22
